Goal: Navigation & Orientation: Understand site structure

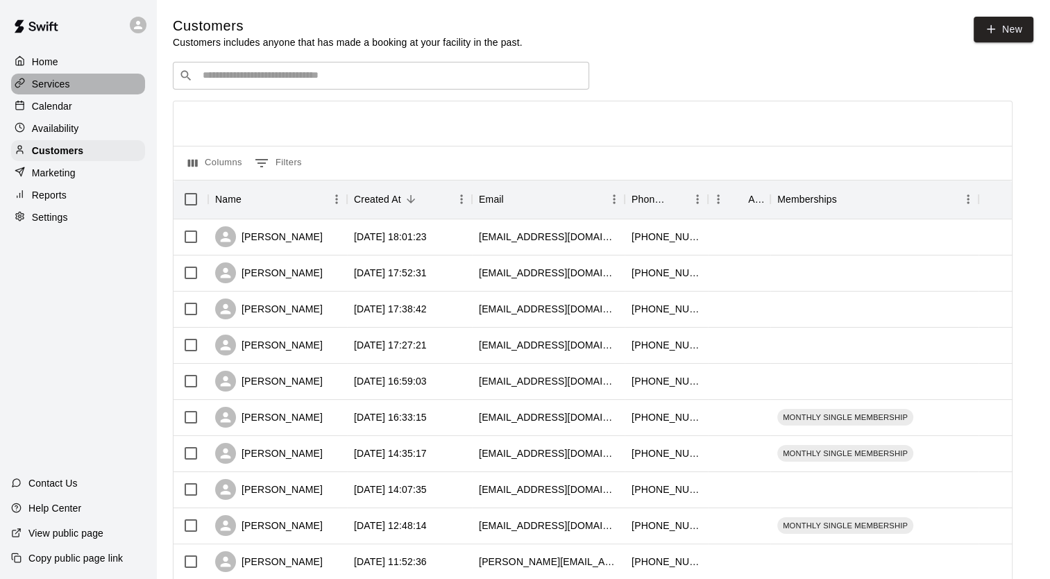
click at [61, 94] on div "Services" at bounding box center [78, 84] width 134 height 21
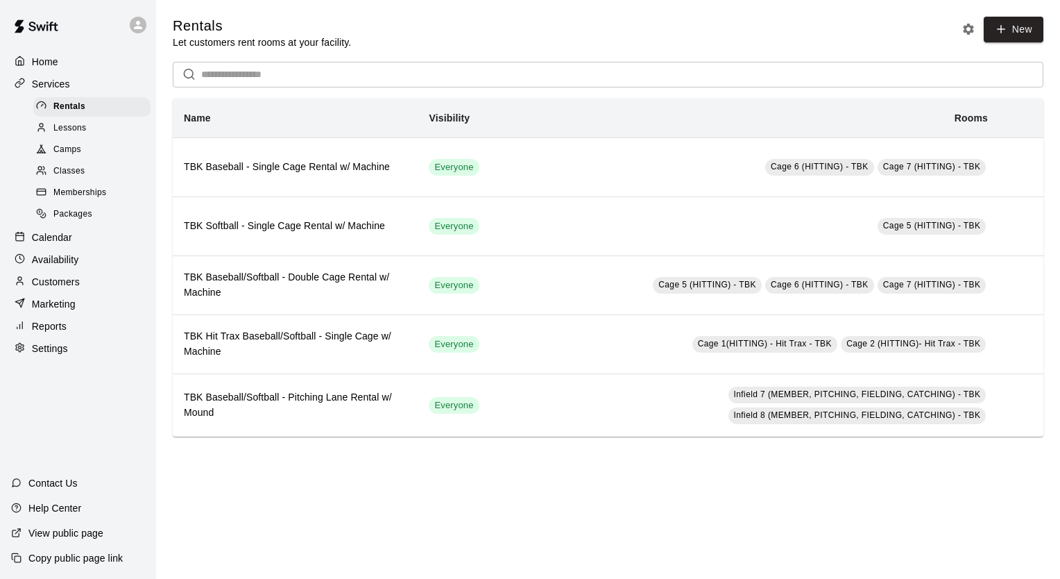
click at [60, 239] on div "Calendar" at bounding box center [78, 237] width 134 height 21
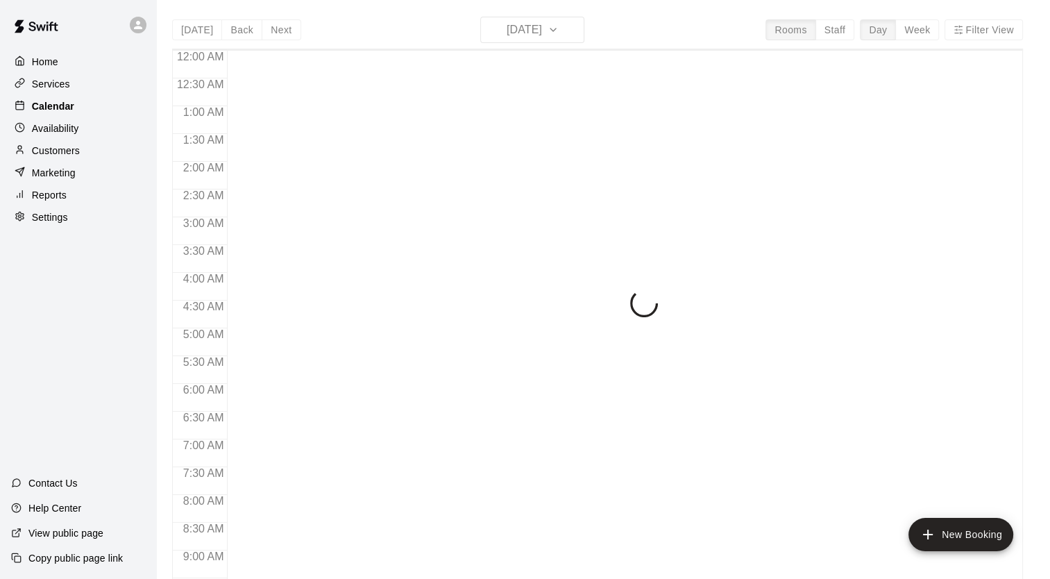
scroll to position [720, 0]
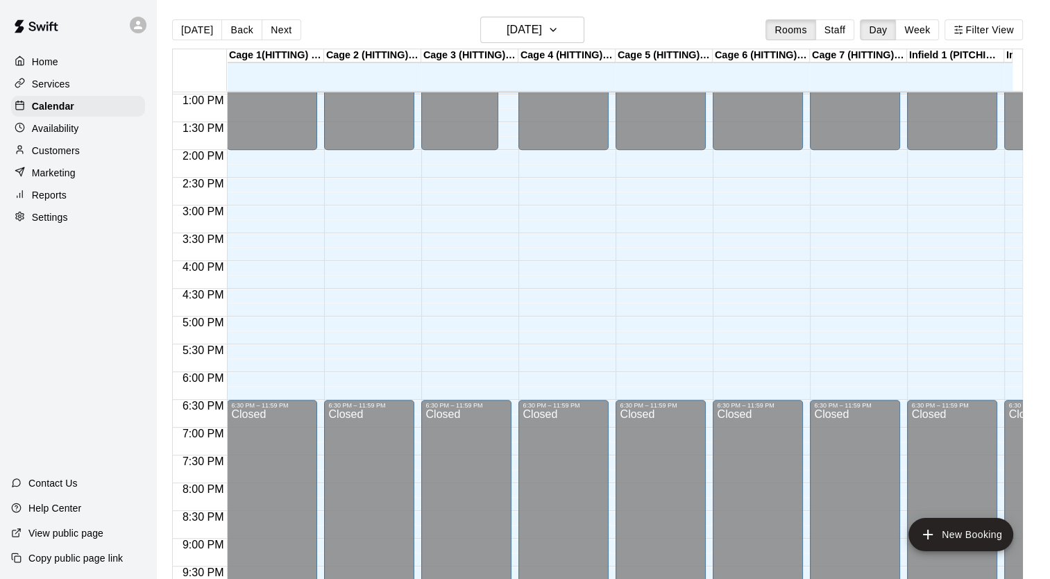
click at [83, 224] on div "Settings" at bounding box center [78, 217] width 134 height 21
select select "**"
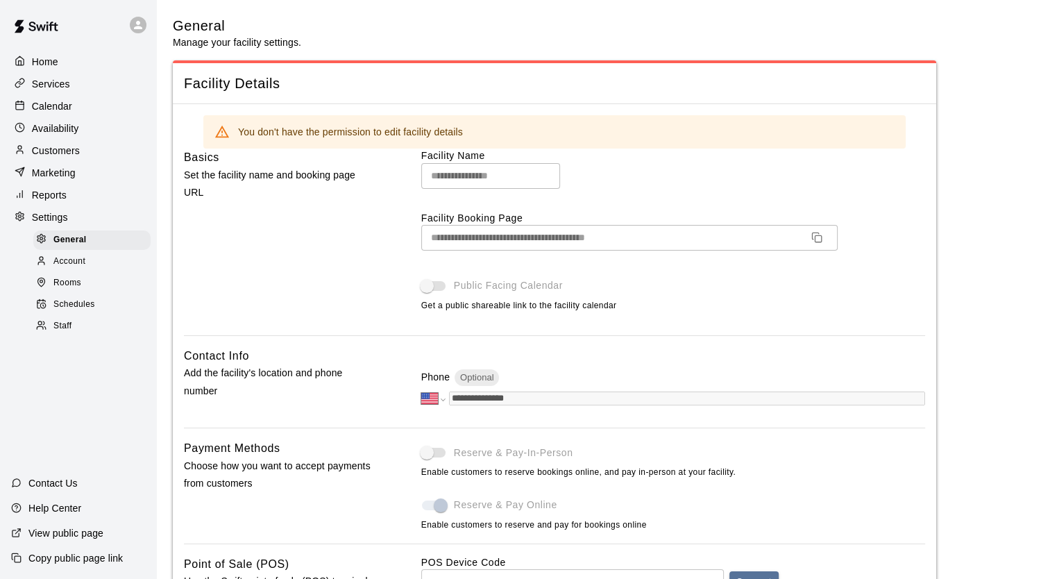
click at [90, 271] on div "Account" at bounding box center [91, 261] width 117 height 19
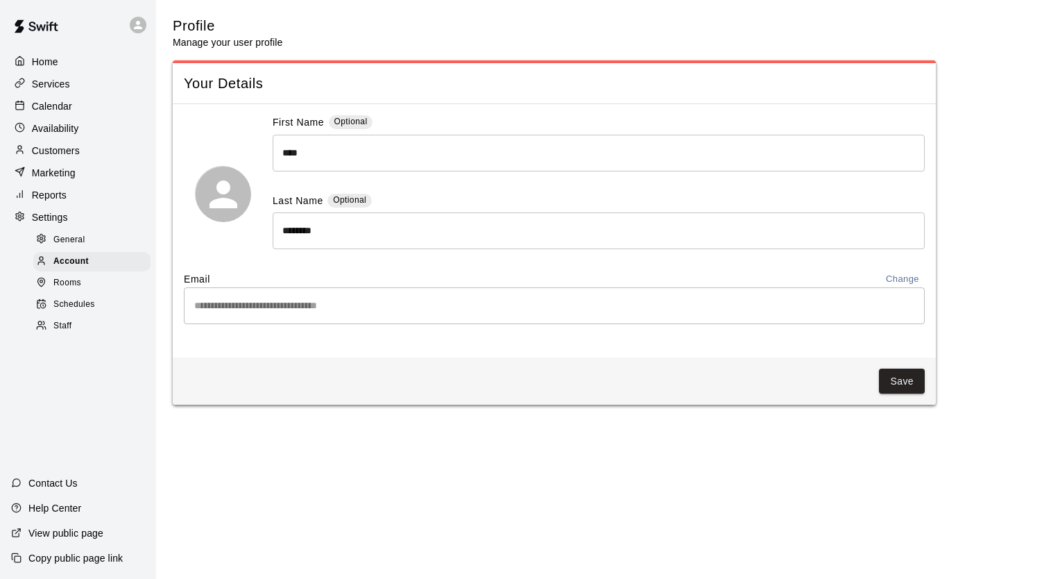
click at [90, 290] on div "Rooms" at bounding box center [91, 282] width 117 height 19
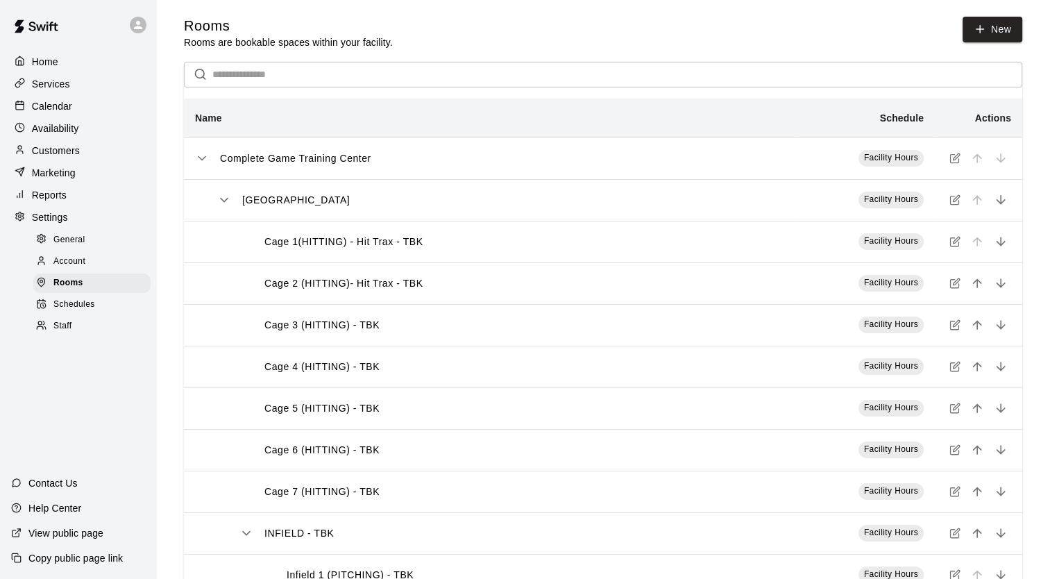
click at [99, 314] on div "Schedules" at bounding box center [91, 304] width 117 height 19
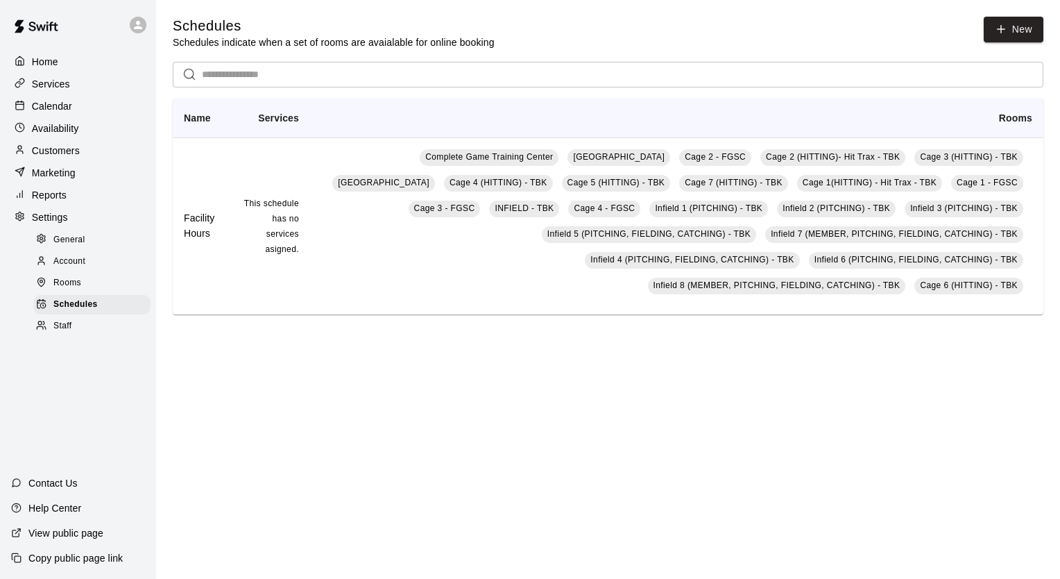
click at [94, 336] on div "Staff" at bounding box center [91, 325] width 117 height 19
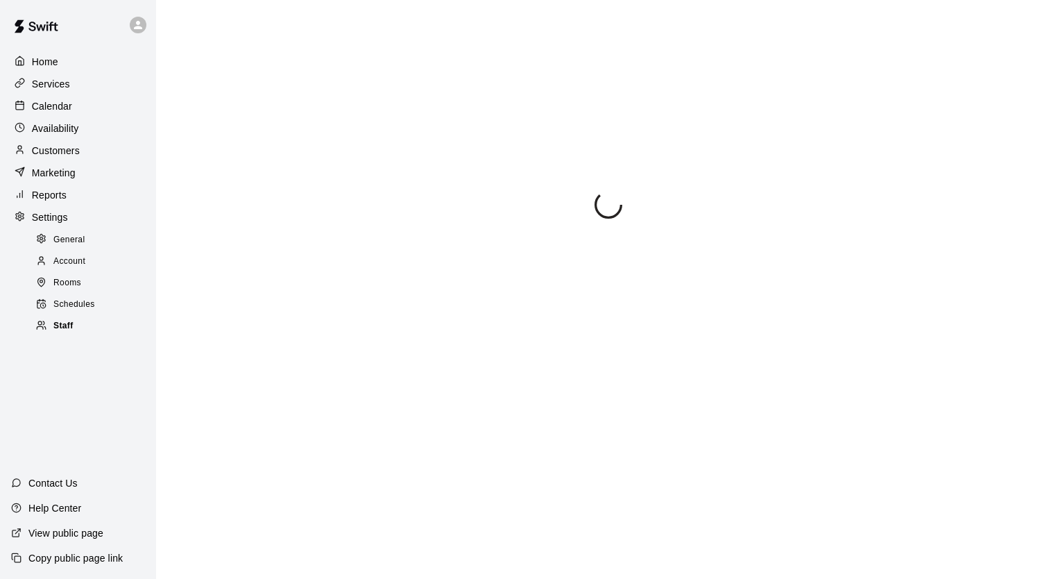
click at [94, 336] on div "Staff" at bounding box center [91, 325] width 117 height 19
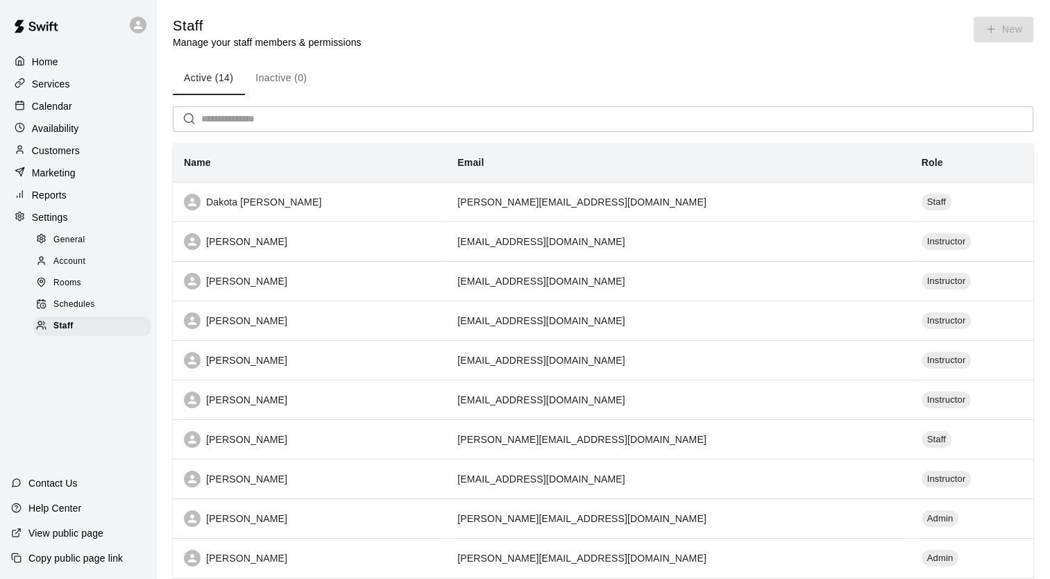
click at [58, 93] on div "Services" at bounding box center [78, 84] width 134 height 21
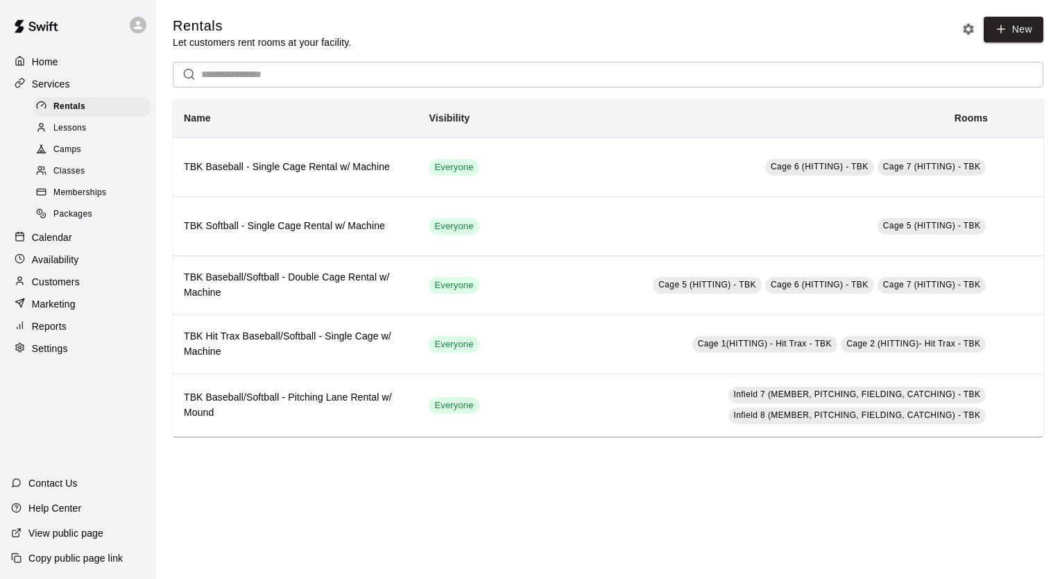
click at [70, 135] on span "Lessons" at bounding box center [69, 128] width 33 height 14
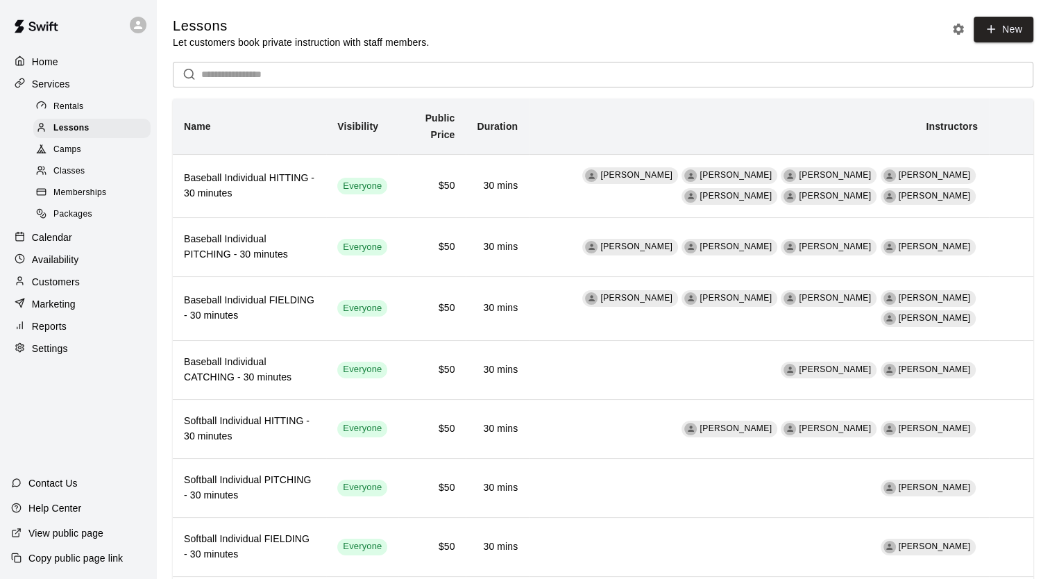
click at [97, 157] on div "Camps" at bounding box center [91, 149] width 117 height 19
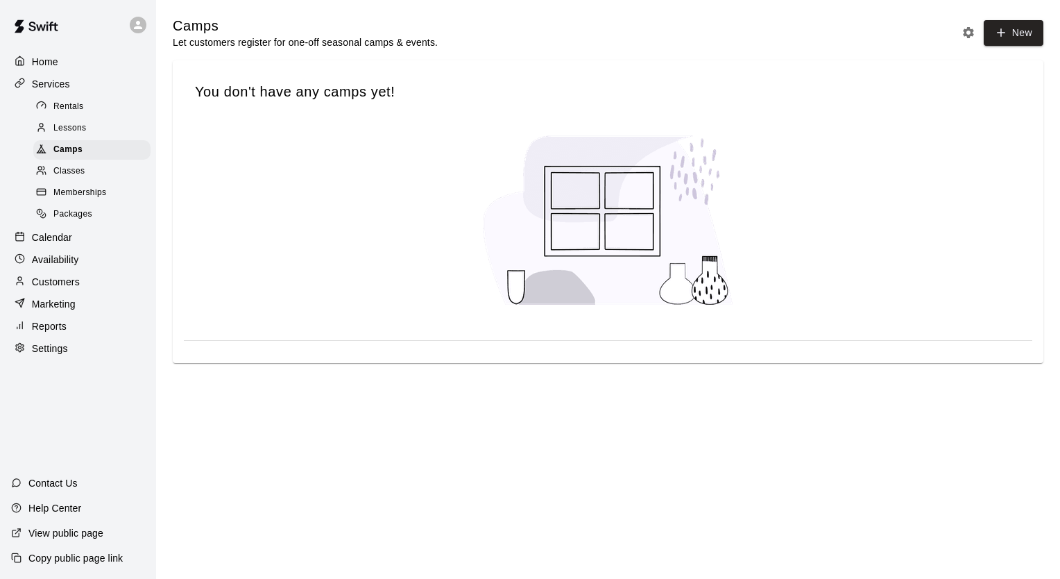
click at [106, 196] on span "Memberships" at bounding box center [79, 193] width 53 height 14
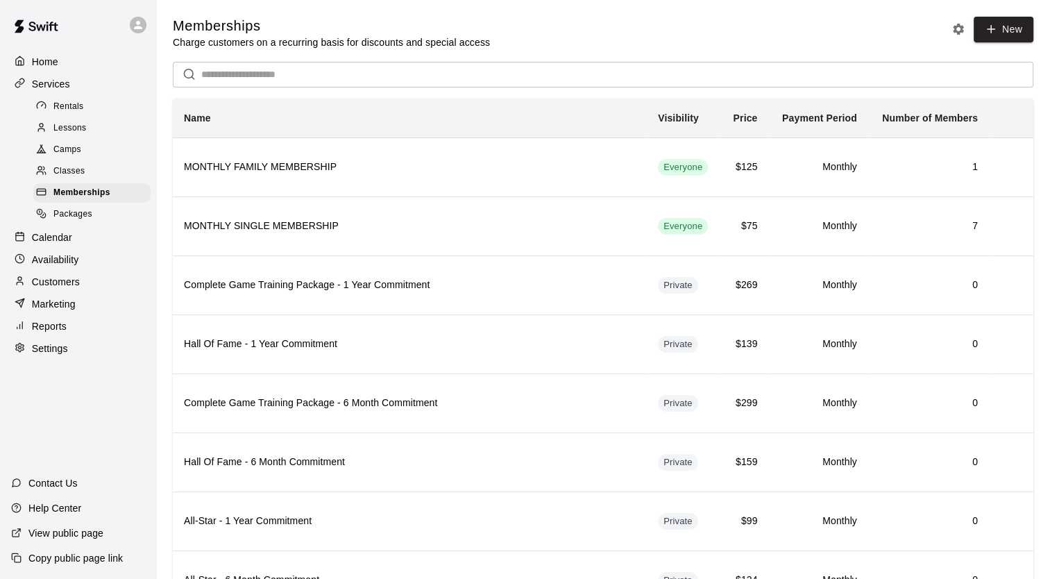
click at [94, 171] on div "Classes" at bounding box center [91, 171] width 117 height 19
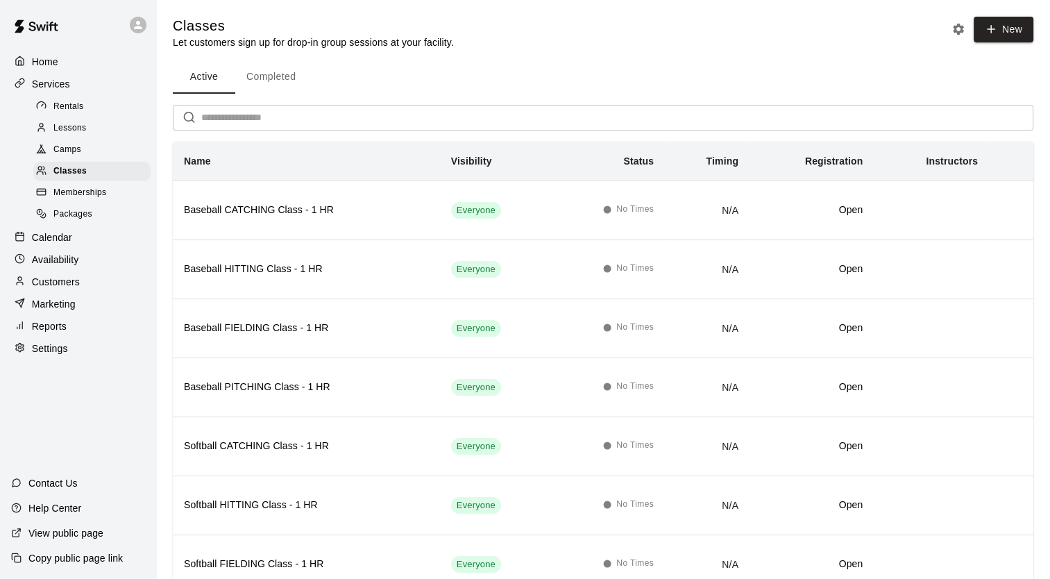
click at [97, 248] on div "Calendar" at bounding box center [78, 237] width 134 height 21
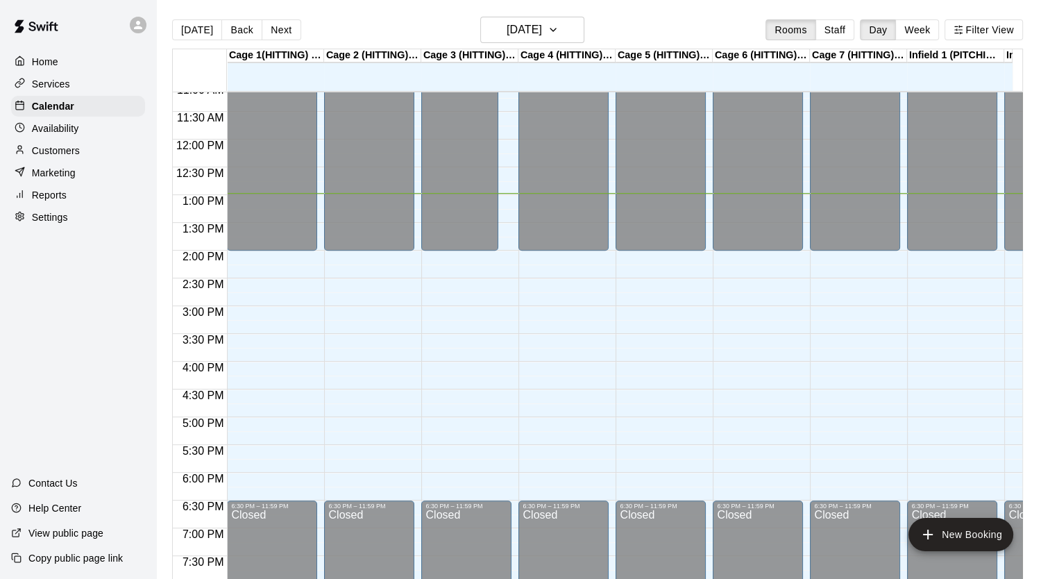
scroll to position [618, 0]
